Goal: Task Accomplishment & Management: Manage account settings

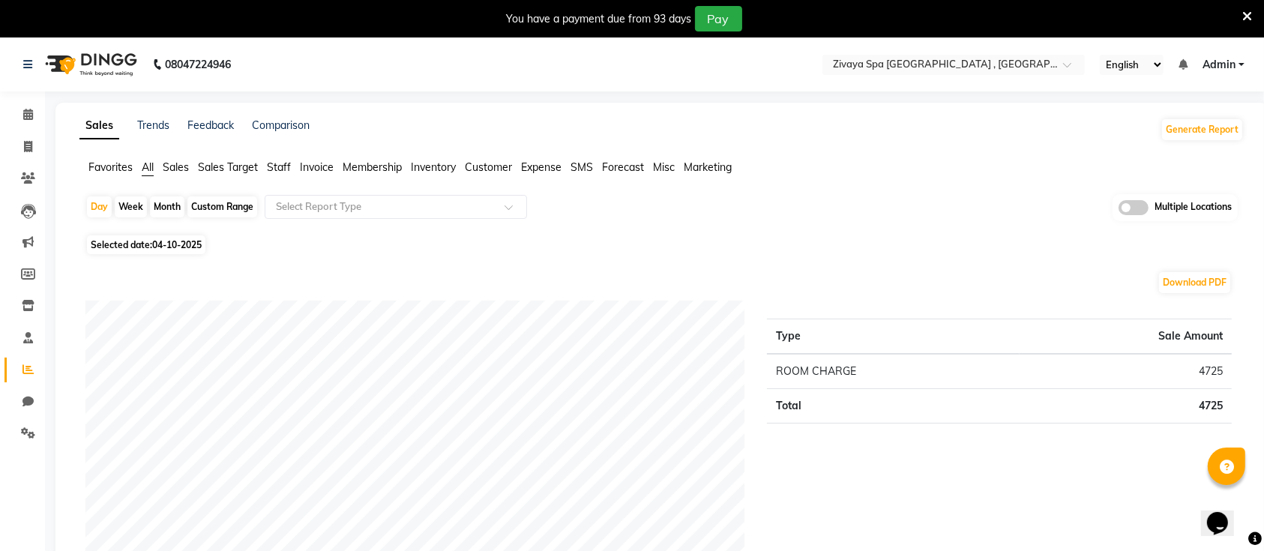
click at [1248, 17] on icon at bounding box center [1247, 16] width 10 height 13
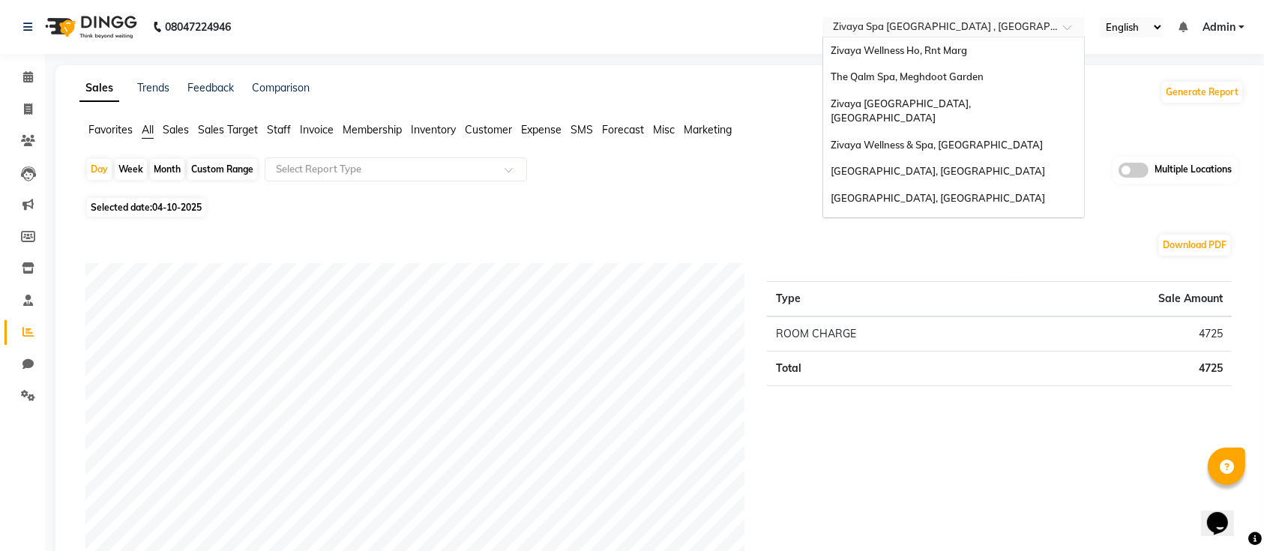
click at [1013, 23] on input "text" at bounding box center [938, 28] width 217 height 15
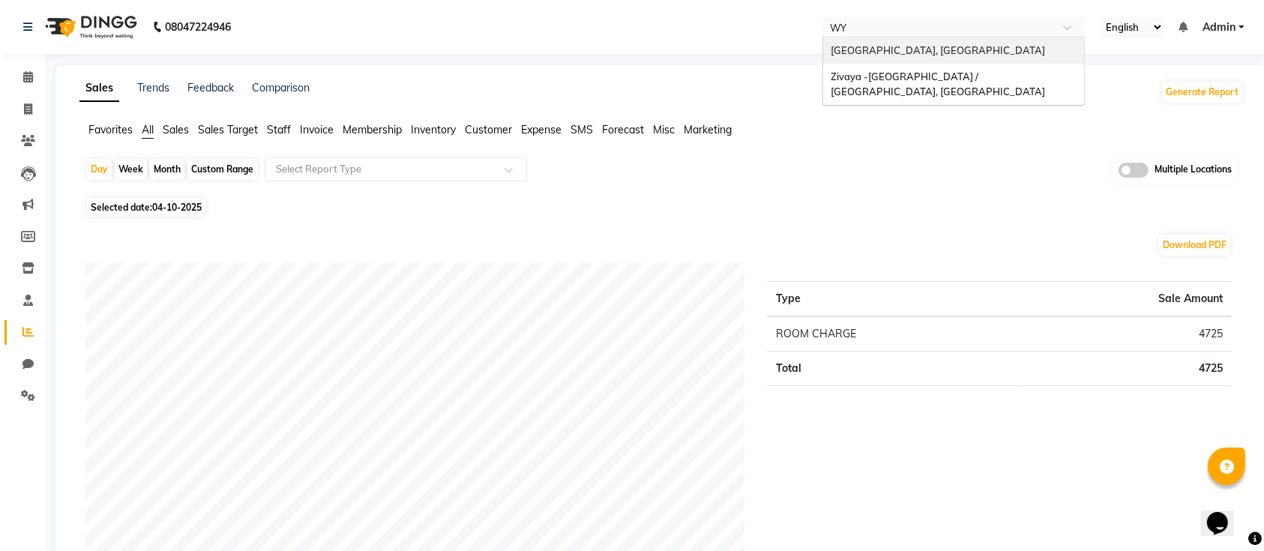
type input "WYN"
click at [945, 51] on span "[GEOGRAPHIC_DATA], [GEOGRAPHIC_DATA]" at bounding box center [938, 50] width 214 height 12
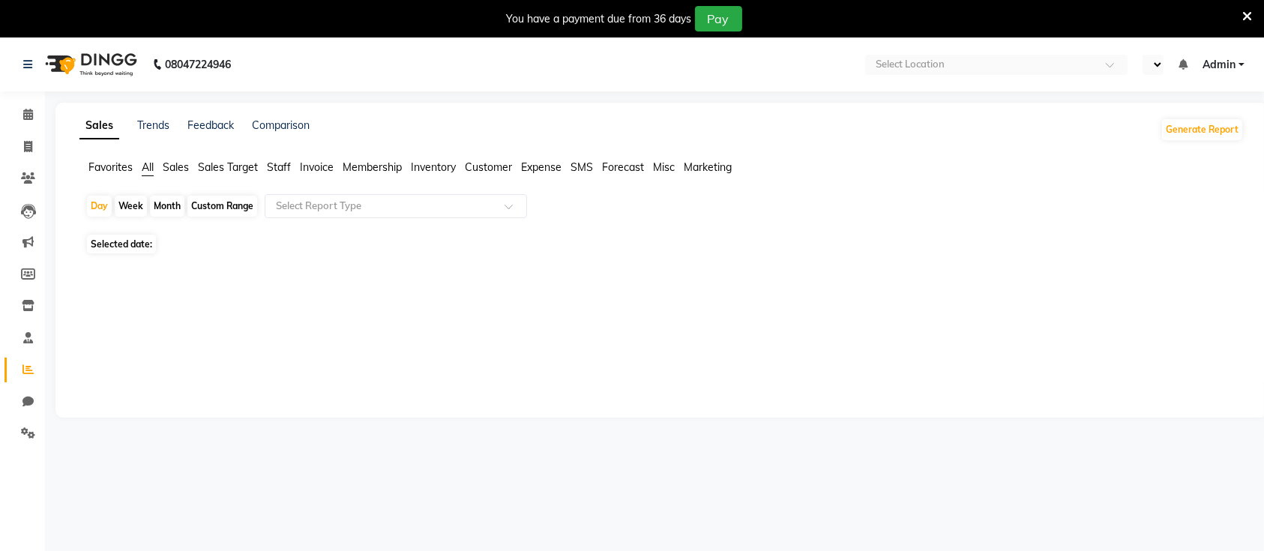
select select "en"
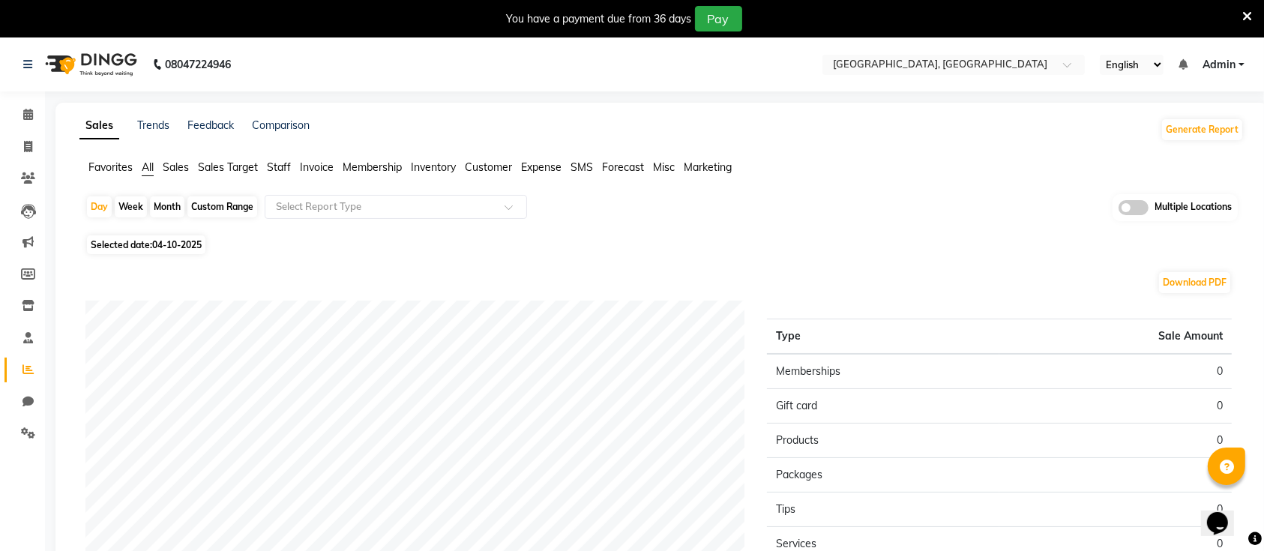
click at [1250, 14] on icon at bounding box center [1247, 16] width 10 height 13
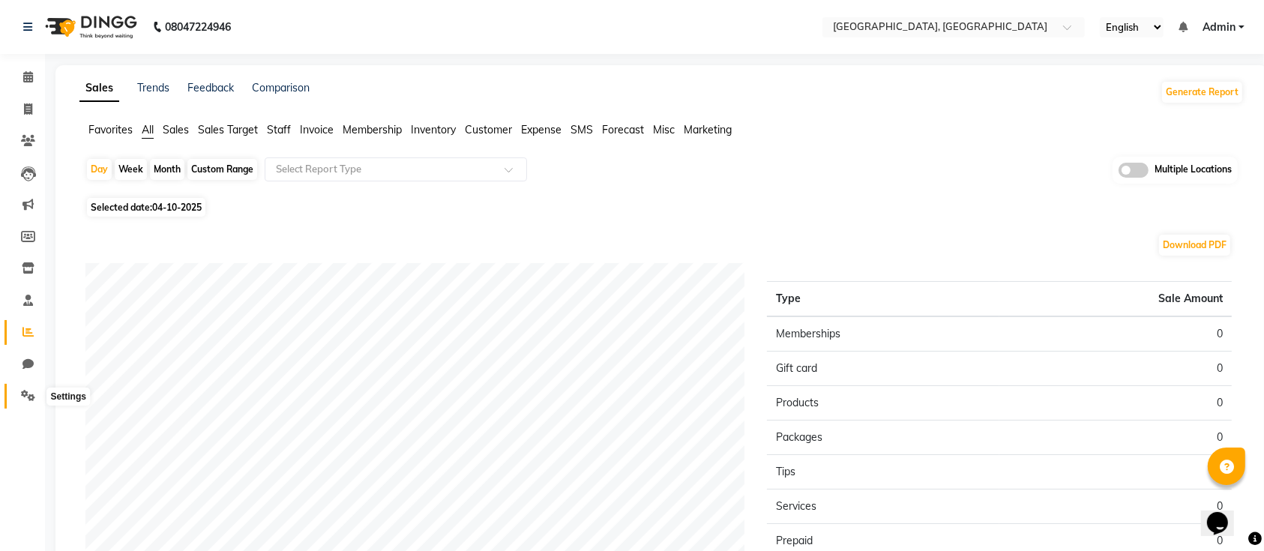
click at [22, 400] on icon at bounding box center [28, 395] width 14 height 11
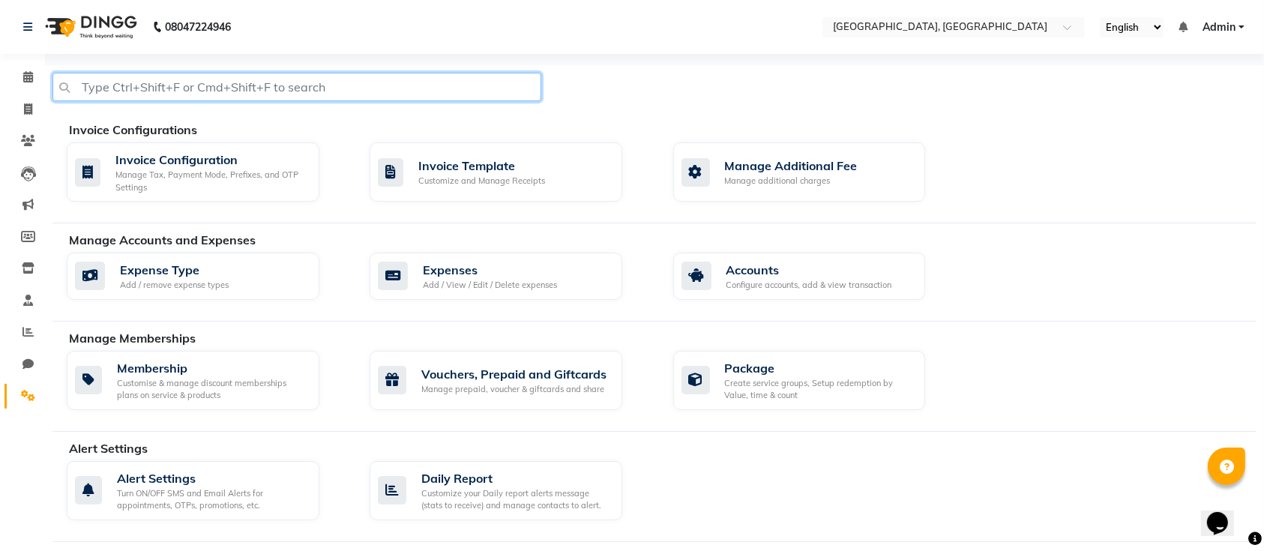
click at [255, 73] on input "text" at bounding box center [296, 87] width 489 height 28
type input "TAX"
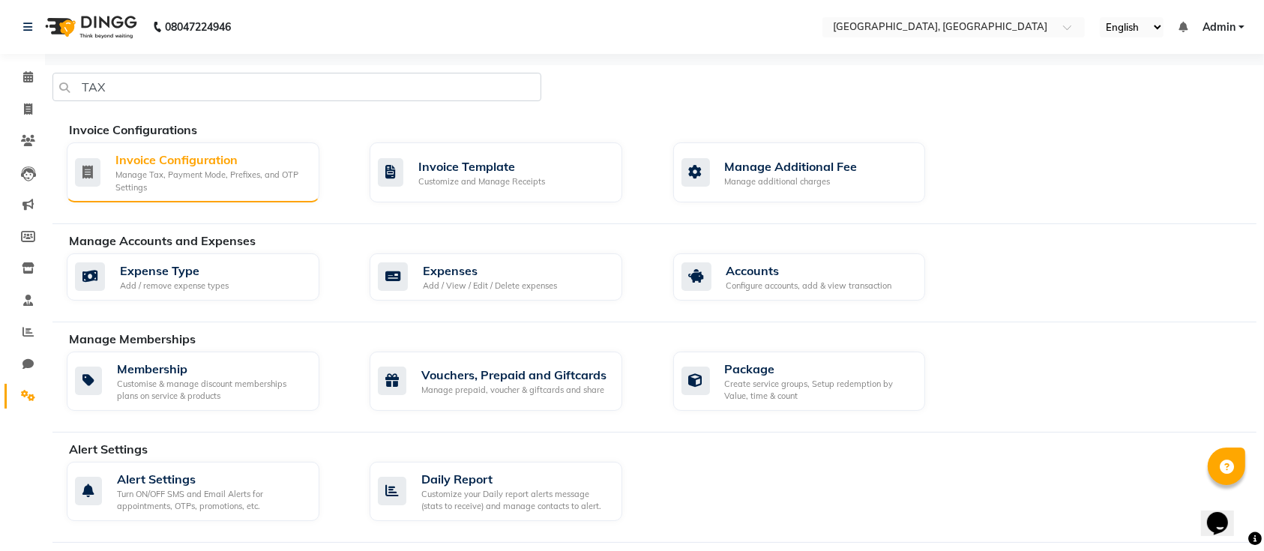
click at [234, 165] on div "Invoice Configuration" at bounding box center [211, 160] width 192 height 18
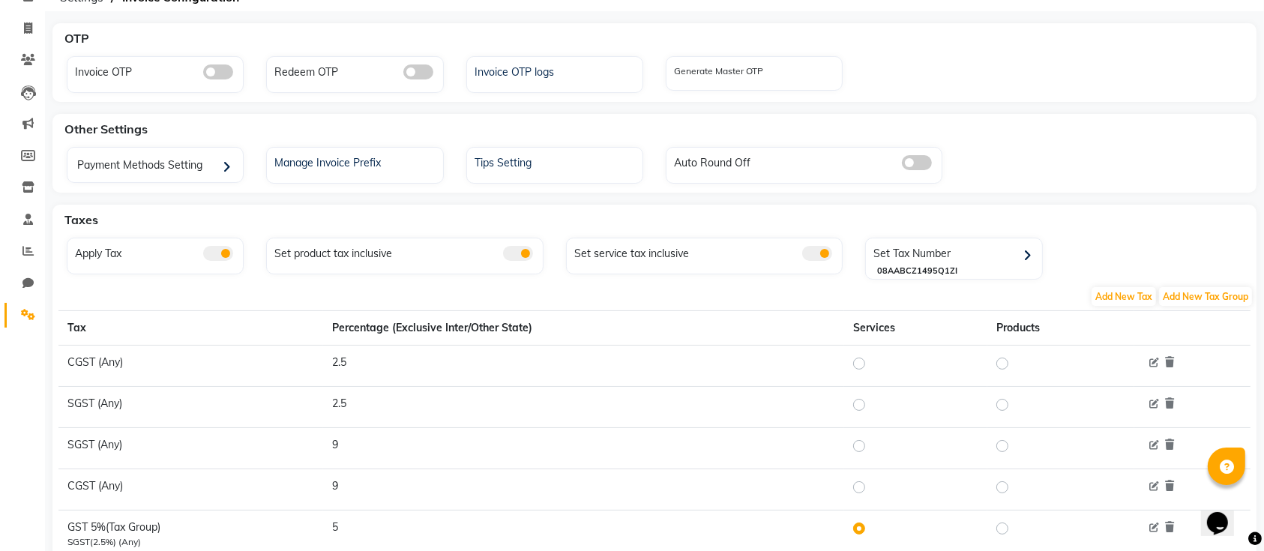
scroll to position [191, 0]
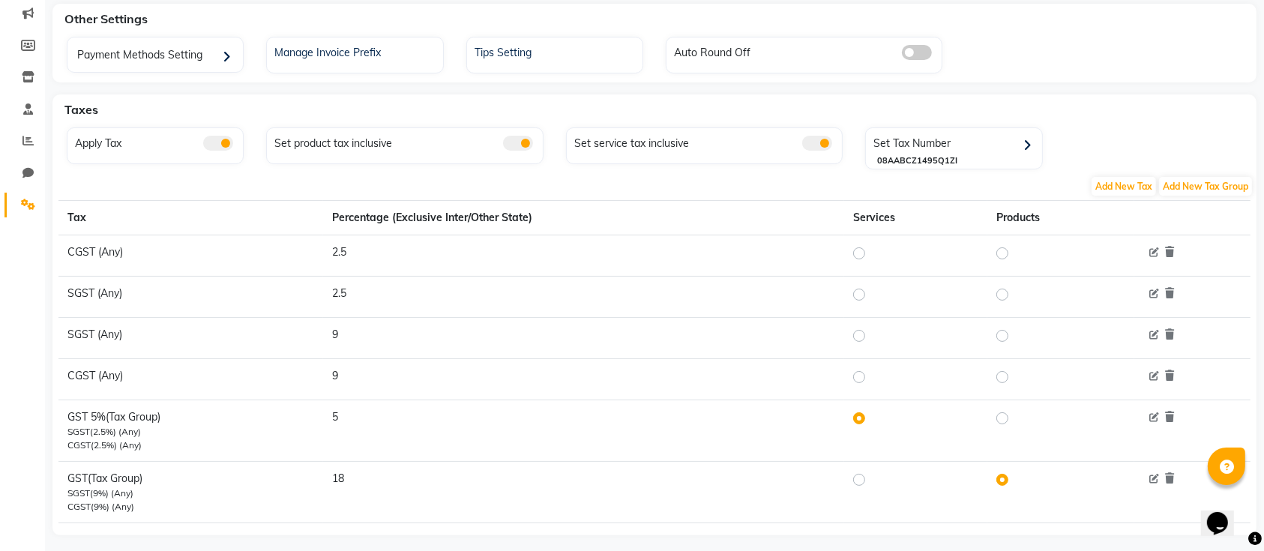
click at [871, 339] on label at bounding box center [871, 336] width 0 height 18
click at [862, 339] on input "radio" at bounding box center [861, 335] width 10 height 10
radio input "true"
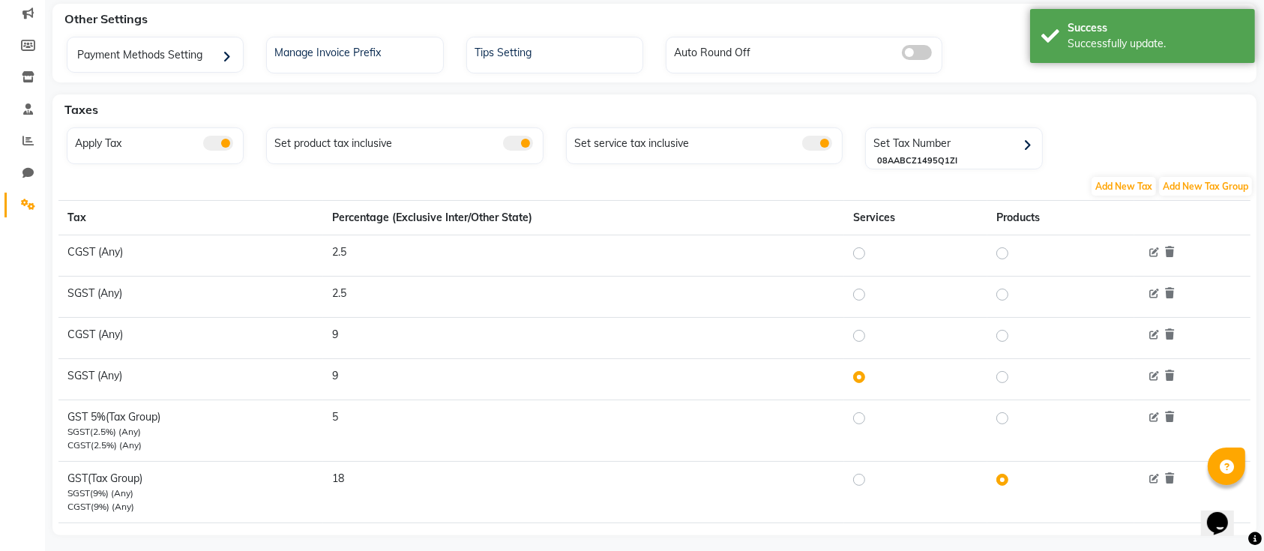
click at [871, 333] on label at bounding box center [871, 336] width 0 height 18
click at [856, 333] on input "radio" at bounding box center [861, 335] width 10 height 10
radio input "true"
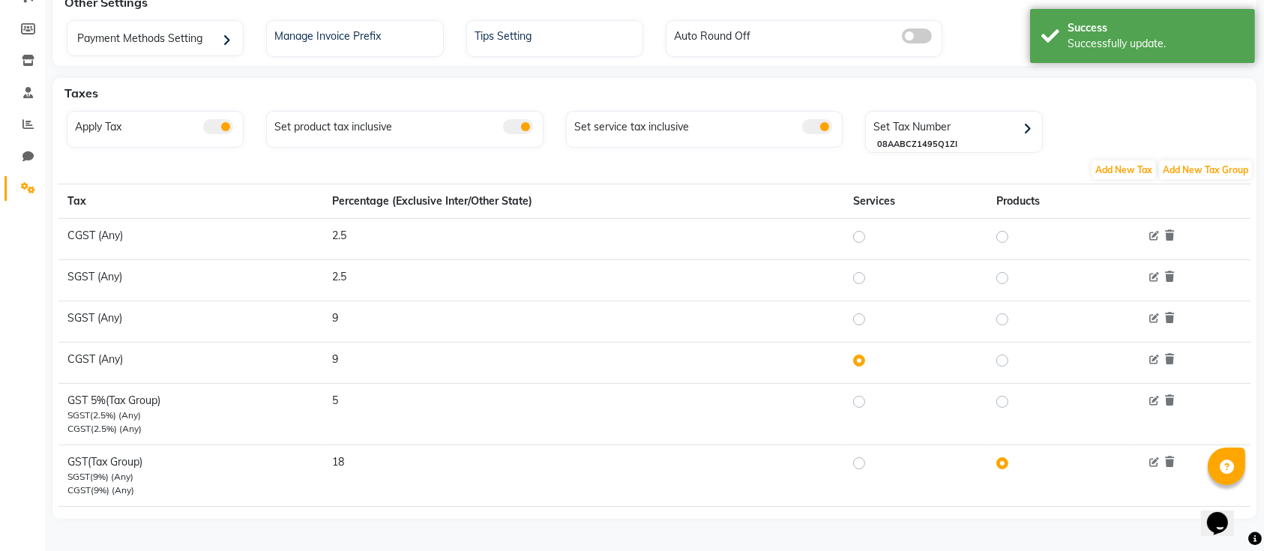
click at [871, 459] on label at bounding box center [871, 463] width 0 height 18
click at [863, 459] on input "radio" at bounding box center [861, 462] width 10 height 10
radio input "true"
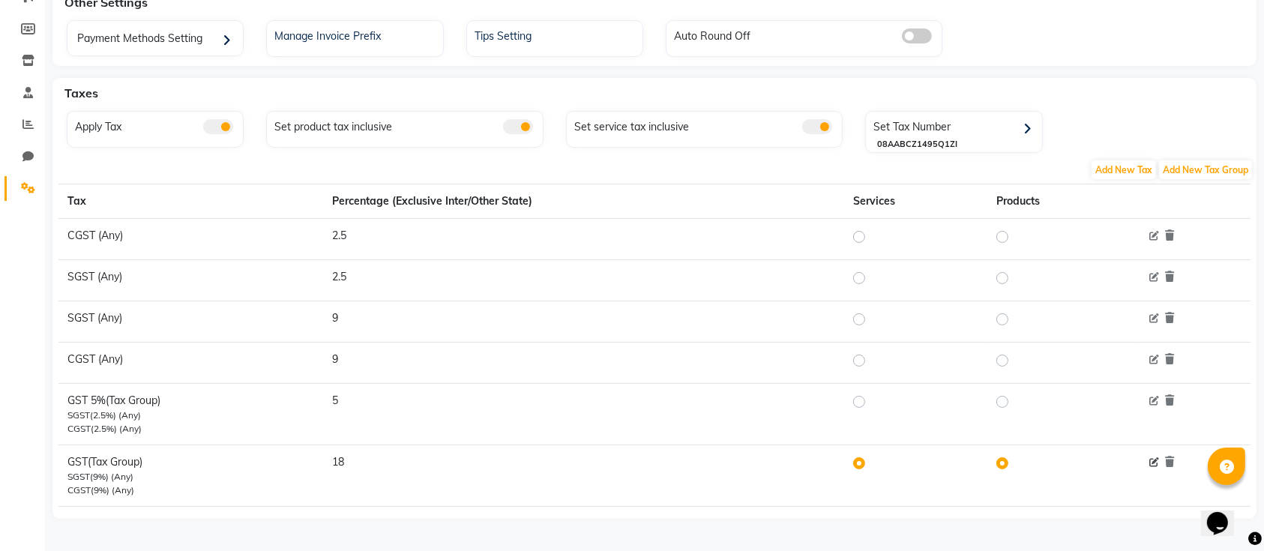
click at [1152, 458] on icon at bounding box center [1154, 463] width 10 height 10
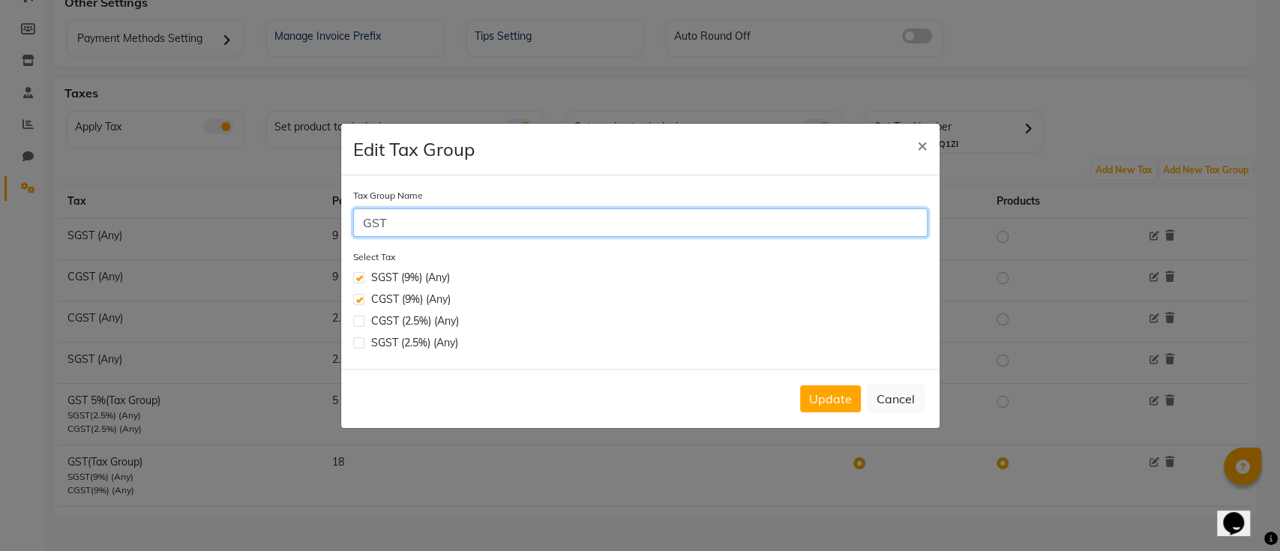
click at [654, 226] on input "GST" at bounding box center [640, 222] width 574 height 28
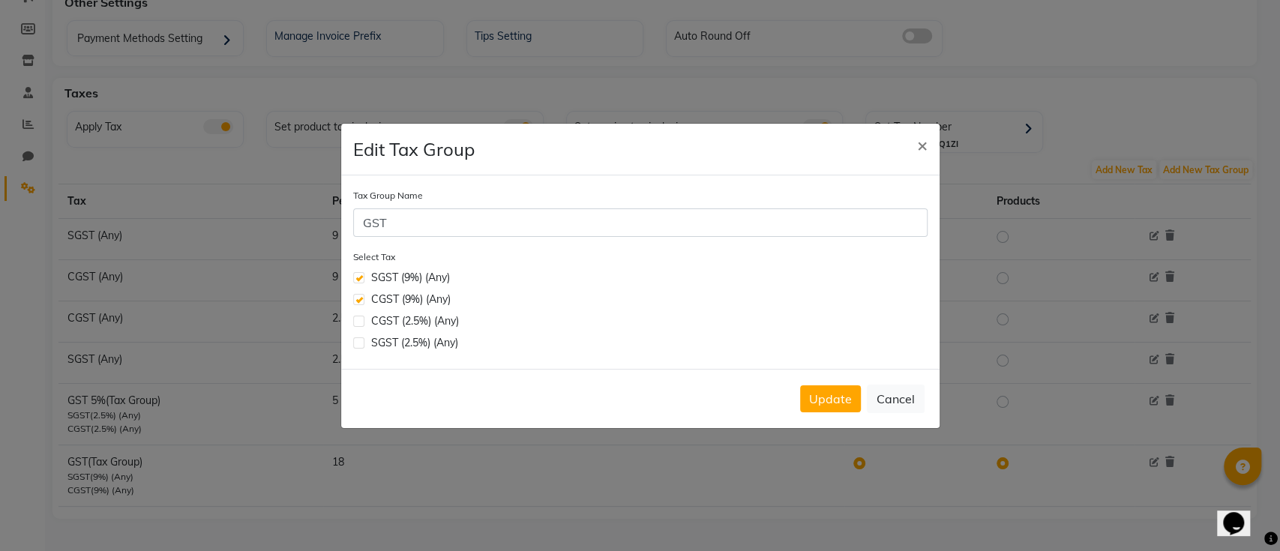
click at [653, 299] on div "CGST (9%) (Any)" at bounding box center [649, 300] width 556 height 16
click at [924, 142] on span "×" at bounding box center [922, 144] width 10 height 22
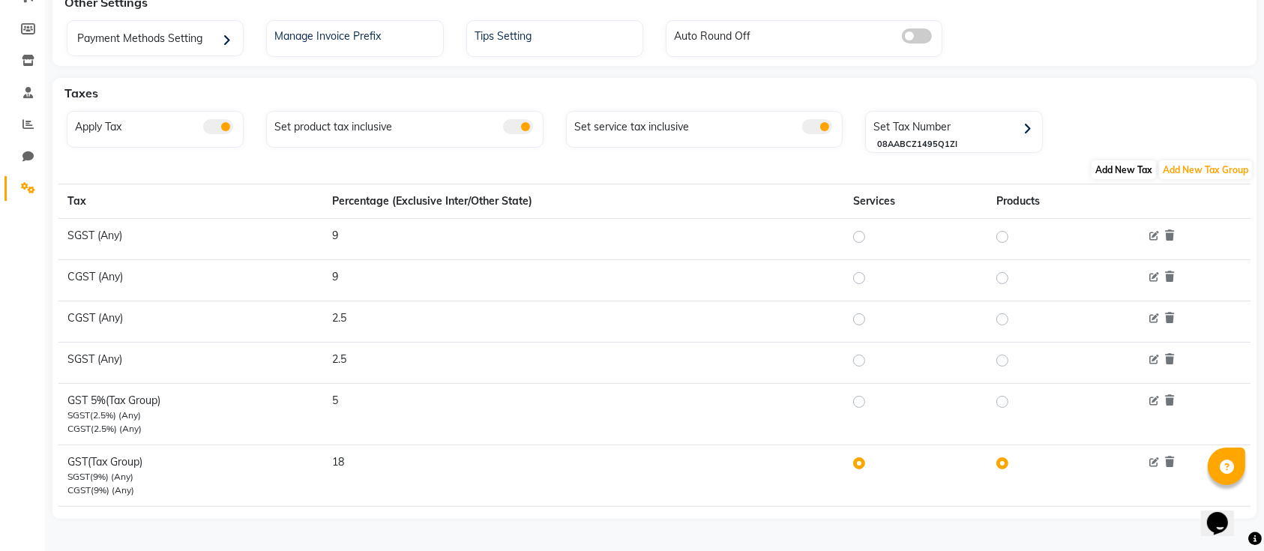
click at [1119, 166] on span "Add New Tax" at bounding box center [1124, 169] width 64 height 19
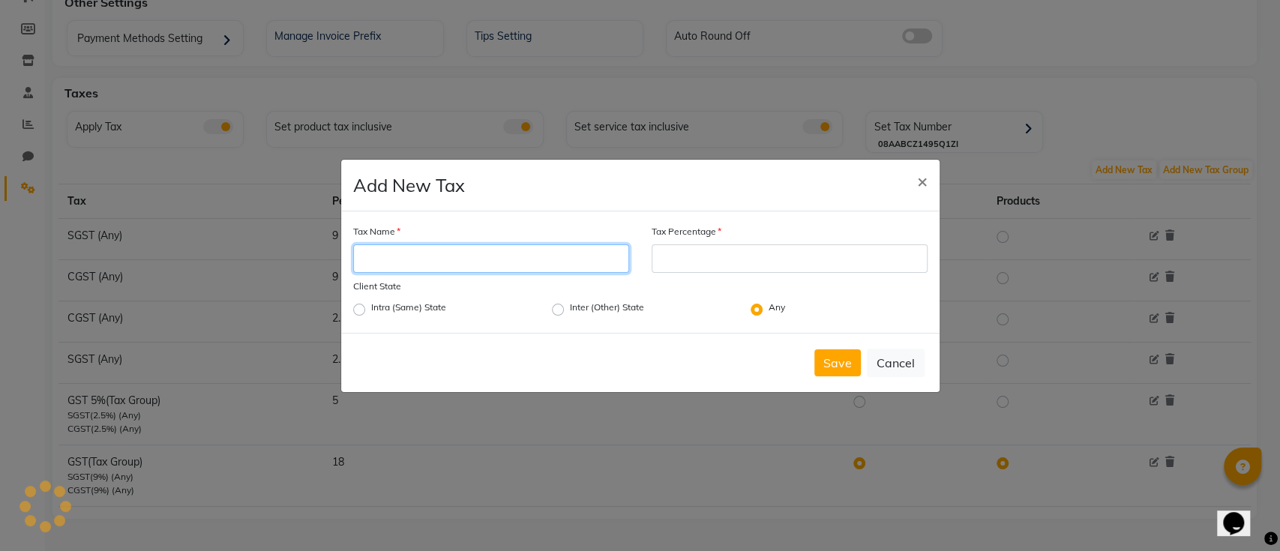
click at [473, 256] on input "Tax Name" at bounding box center [491, 258] width 276 height 28
click at [462, 253] on input "GST 5%" at bounding box center [491, 258] width 276 height 28
type input "GST (Tax Group)"
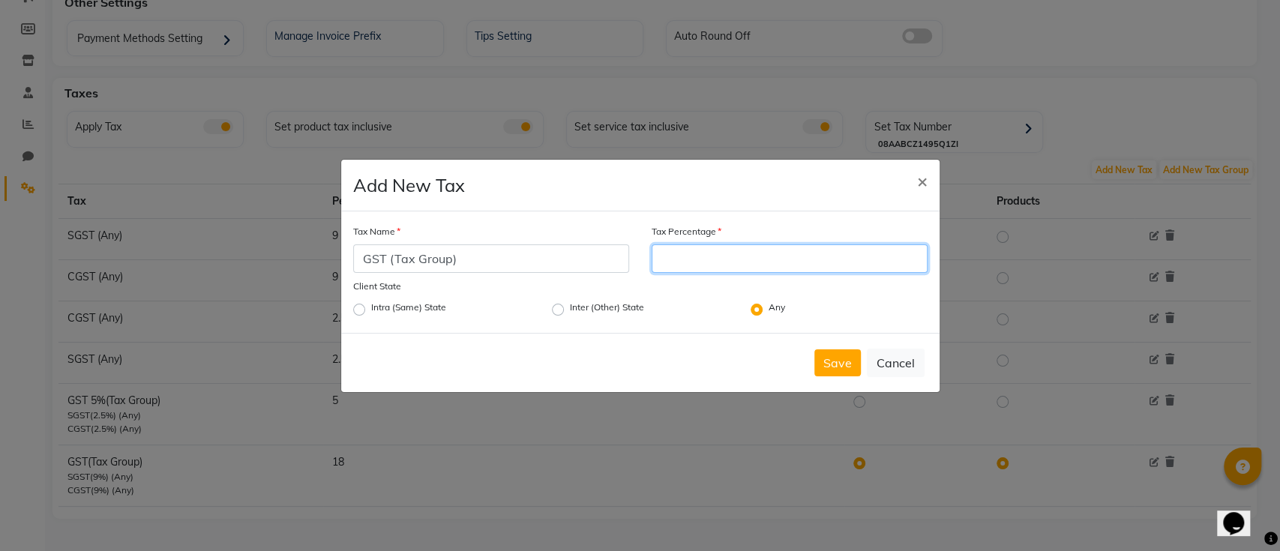
click at [690, 259] on input "Tax Percentage" at bounding box center [790, 258] width 276 height 28
click at [371, 307] on label "Intra (Same) State" at bounding box center [408, 310] width 75 height 18
click at [371, 307] on input "Intra (Same) State" at bounding box center [376, 306] width 10 height 10
radio input "true"
click at [673, 256] on input "Tax Percentage" at bounding box center [790, 258] width 276 height 28
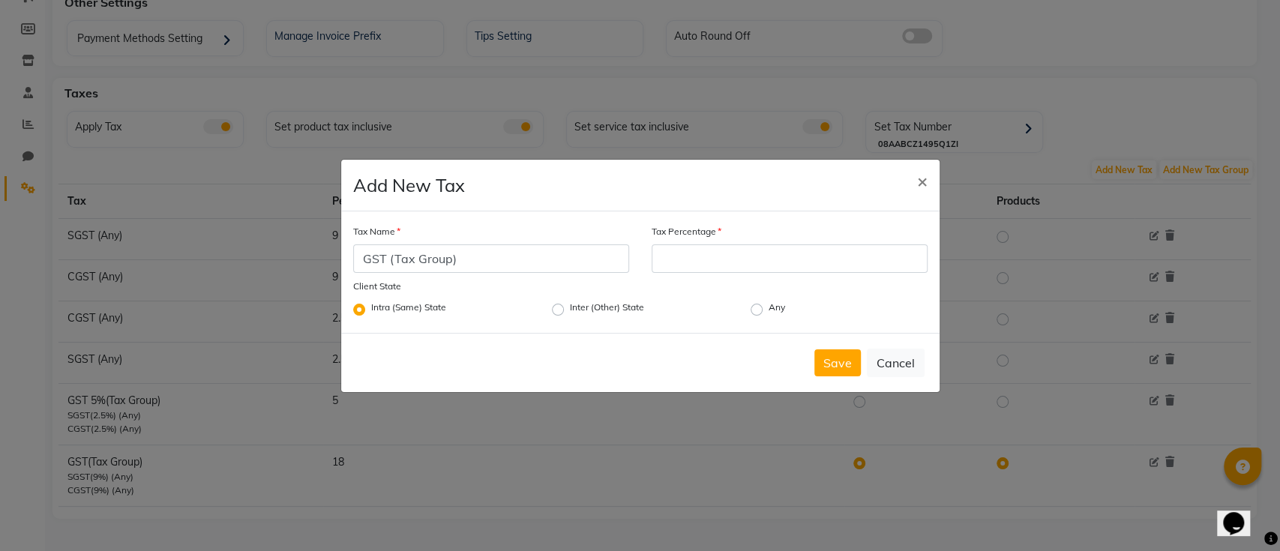
click at [769, 308] on label "Any" at bounding box center [777, 310] width 16 height 18
click at [769, 308] on input "Any" at bounding box center [774, 306] width 10 height 10
radio input "true"
radio input "false"
click at [762, 256] on input "Tax Percentage" at bounding box center [790, 258] width 276 height 28
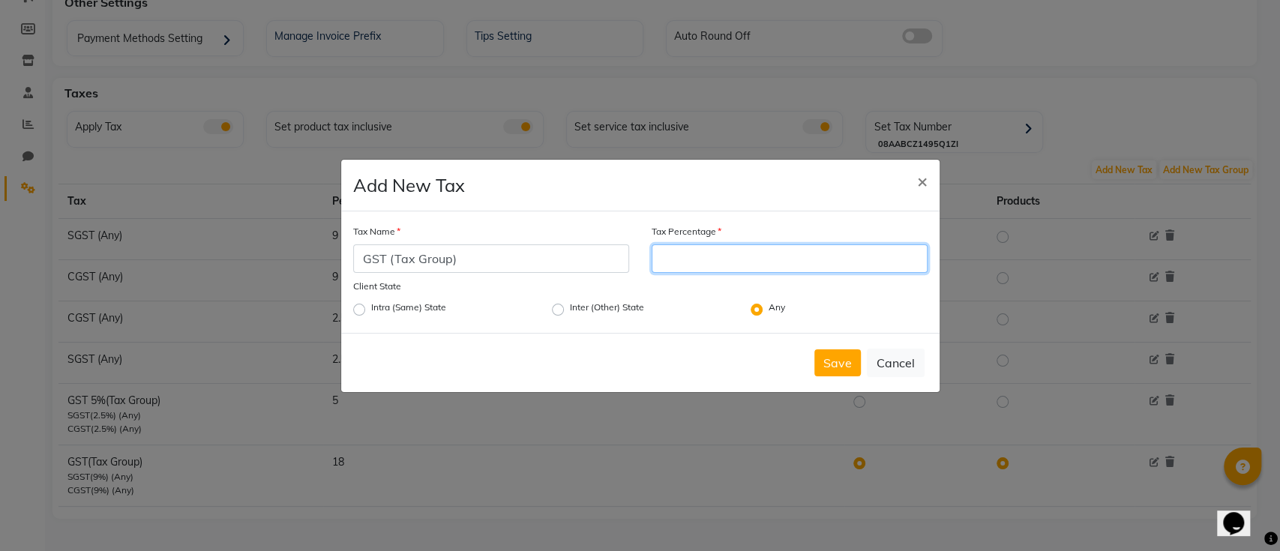
click at [751, 259] on input "Tax Percentage" at bounding box center [790, 258] width 276 height 28
type input "18"
click at [371, 310] on label "Intra (Same) State" at bounding box center [408, 310] width 75 height 18
click at [371, 310] on input "Intra (Same) State" at bounding box center [376, 306] width 10 height 10
radio input "true"
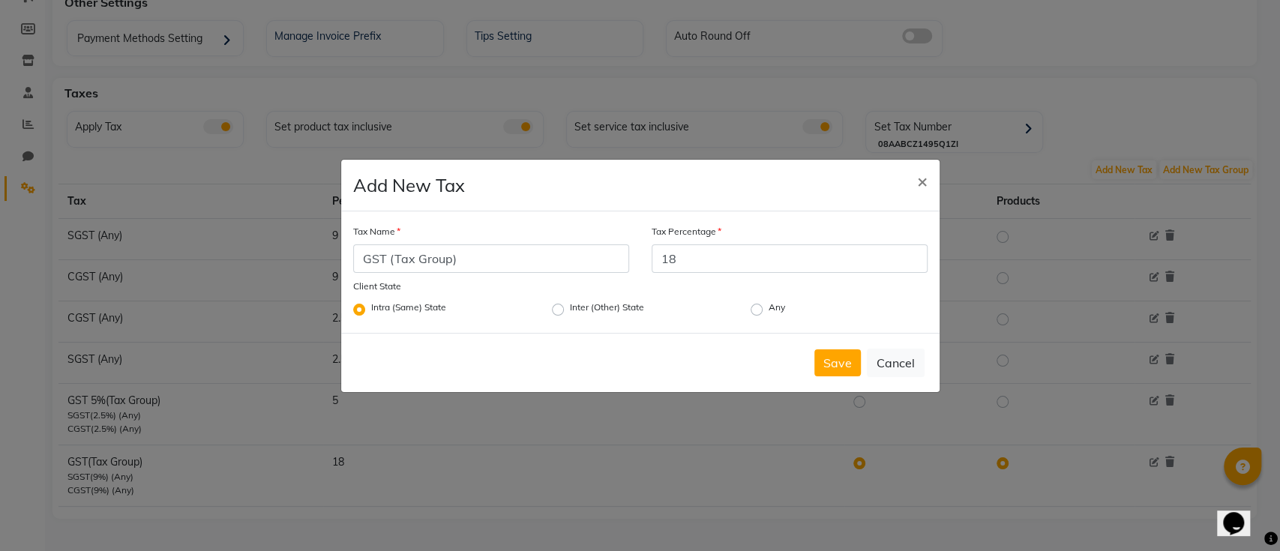
click at [769, 305] on label "Any" at bounding box center [777, 310] width 16 height 18
click at [769, 305] on input "Any" at bounding box center [774, 306] width 10 height 10
radio input "true"
radio input "false"
click at [843, 363] on button "Save" at bounding box center [837, 362] width 46 height 27
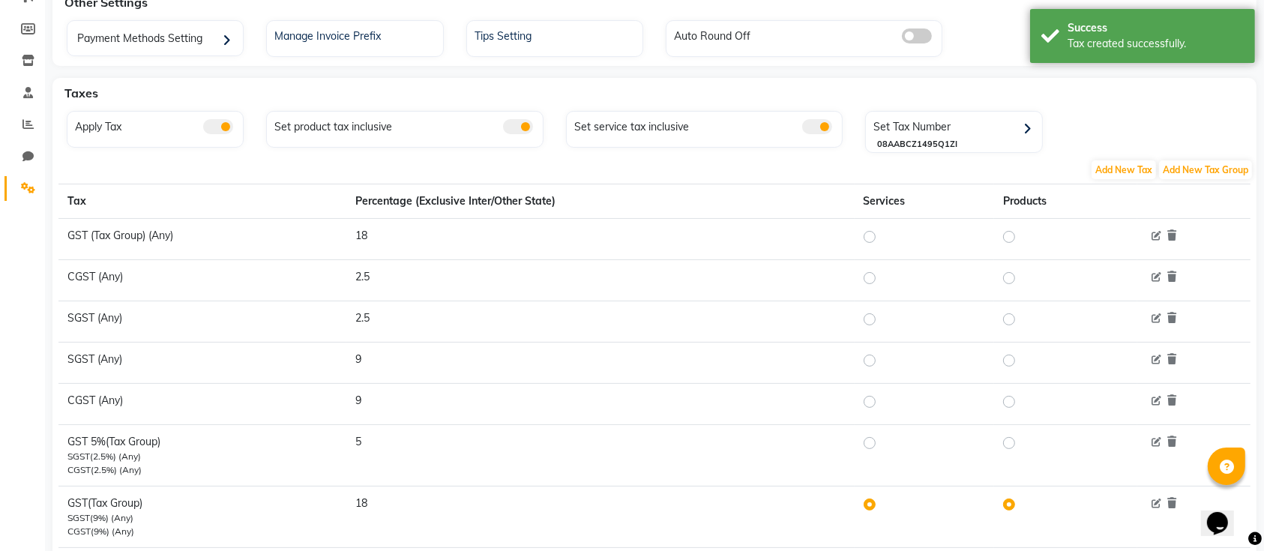
scroll to position [249, 0]
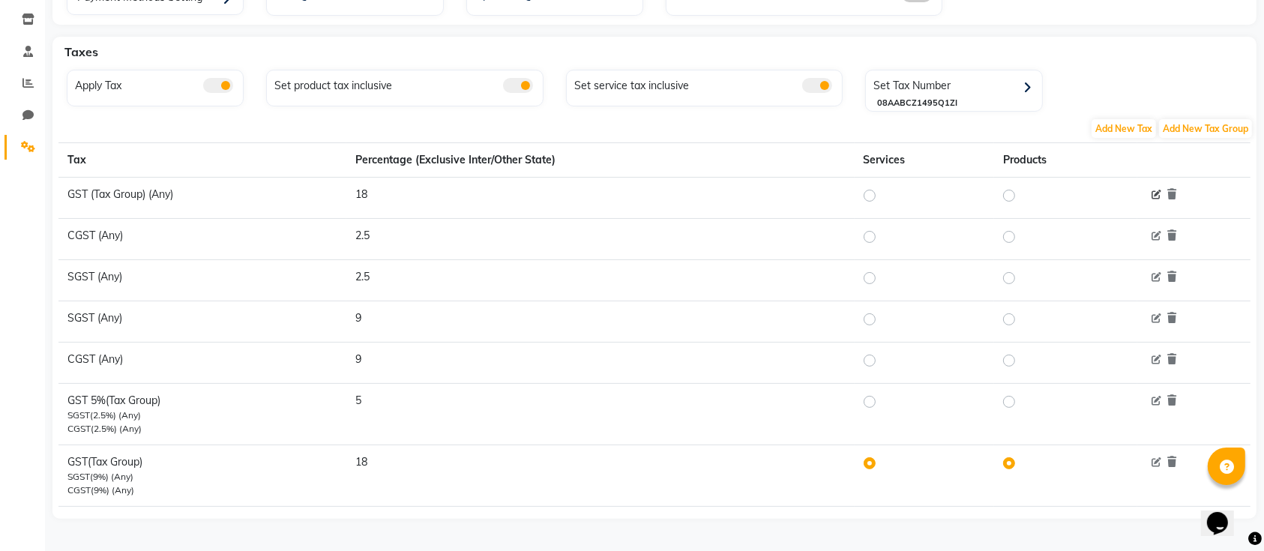
click at [1157, 193] on icon at bounding box center [1157, 195] width 10 height 10
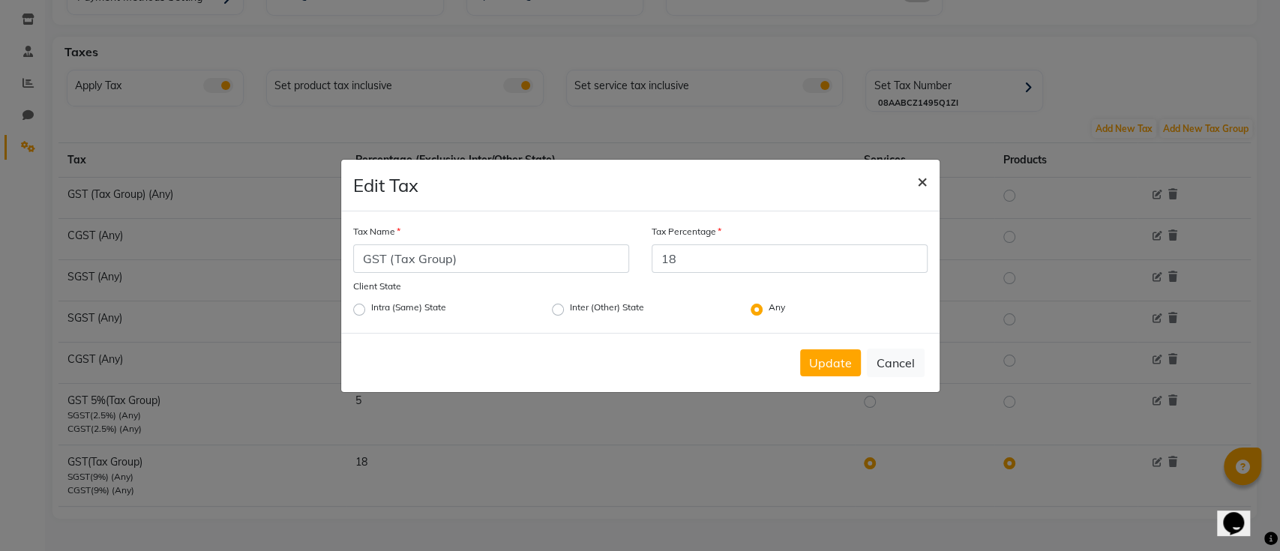
click at [922, 175] on span "×" at bounding box center [922, 180] width 10 height 22
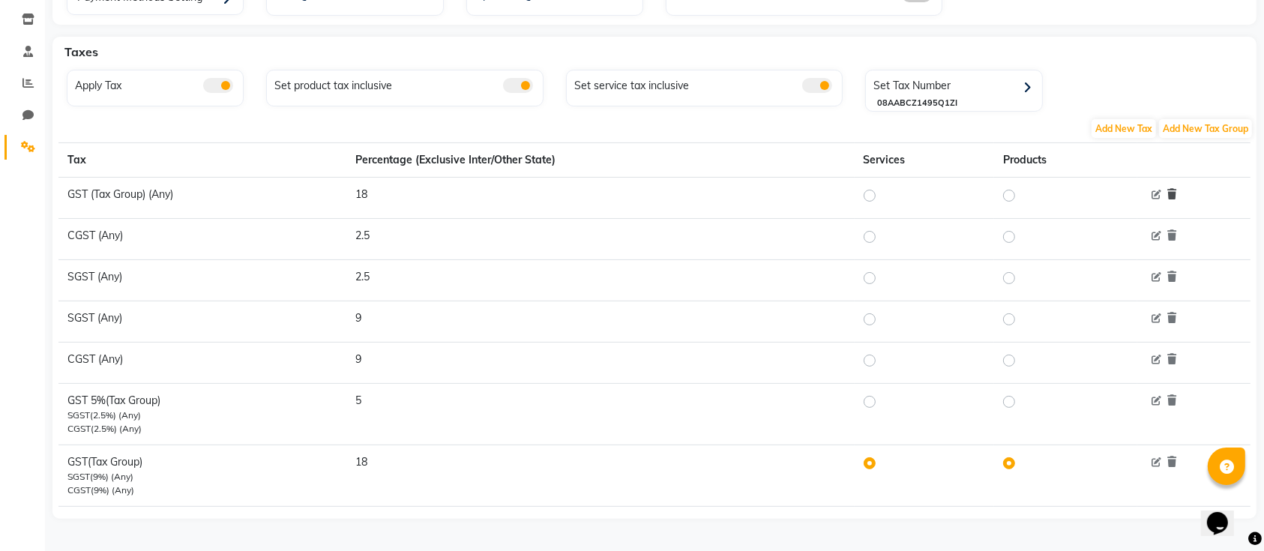
click at [1170, 191] on icon at bounding box center [1172, 194] width 9 height 10
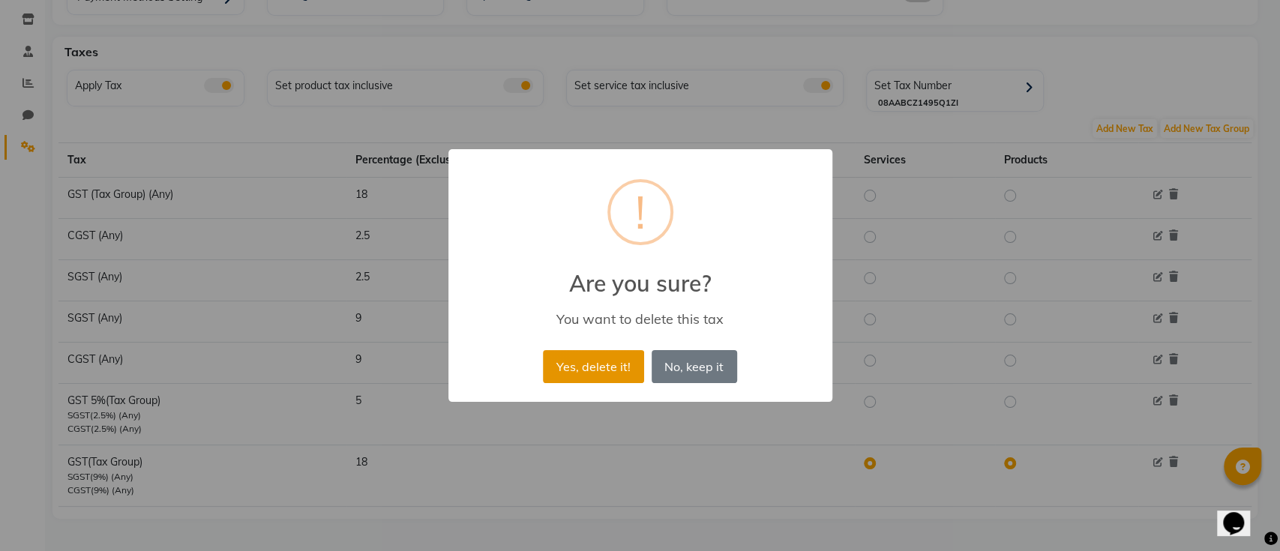
click at [607, 363] on button "Yes, delete it!" at bounding box center [593, 366] width 100 height 33
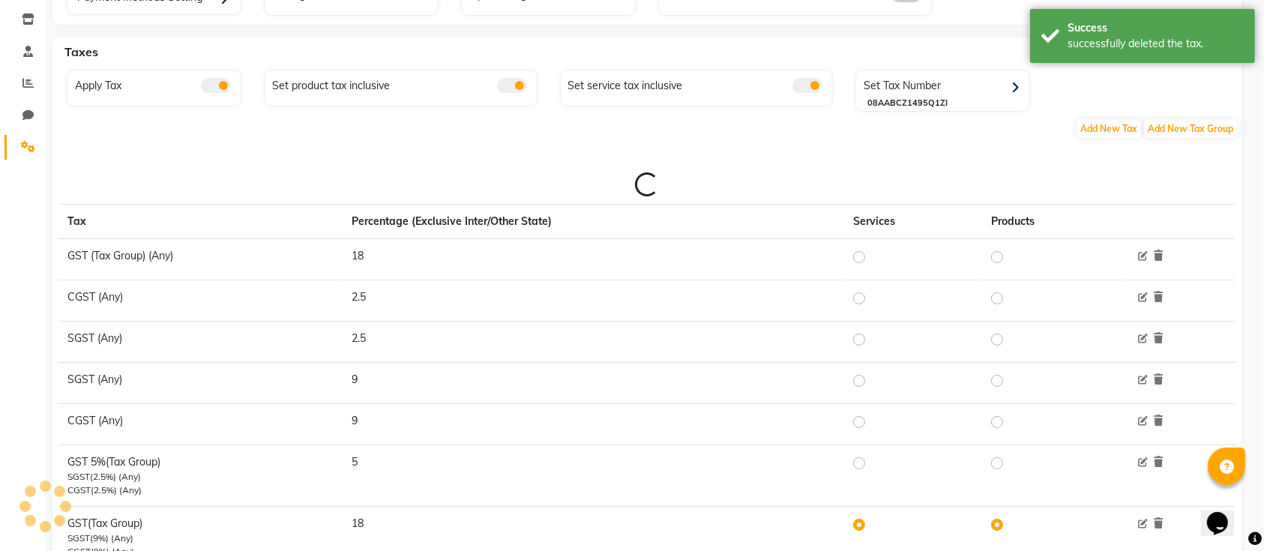
scroll to position [208, 0]
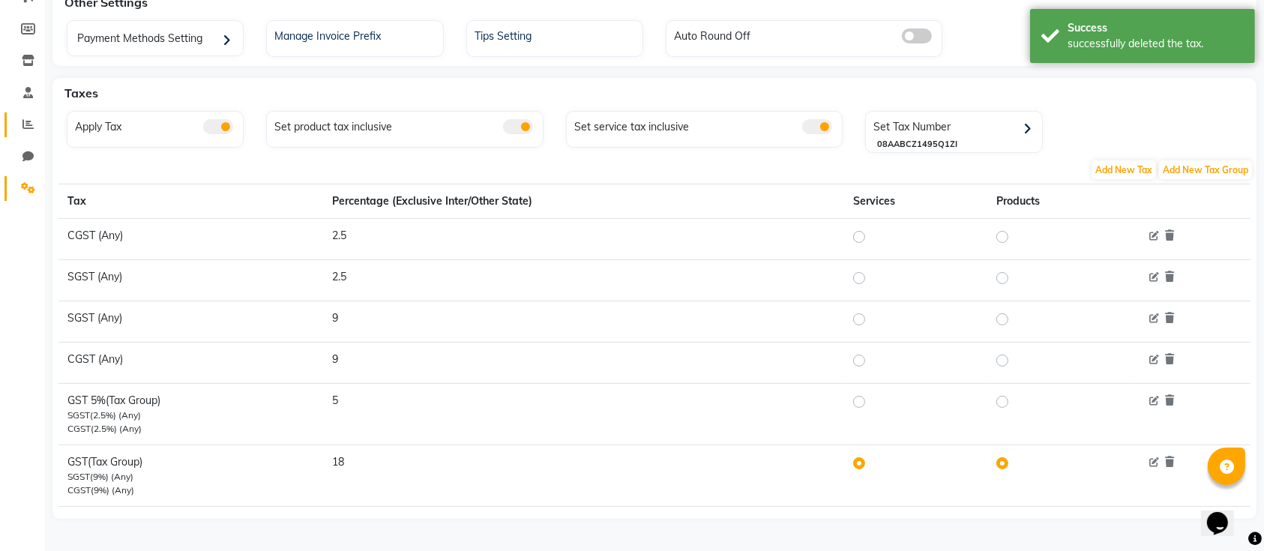
click at [25, 121] on icon at bounding box center [27, 123] width 11 height 11
